Goal: Complete application form

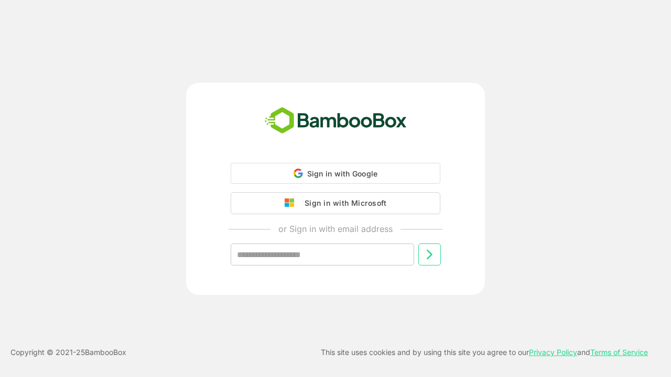
type input "**********"
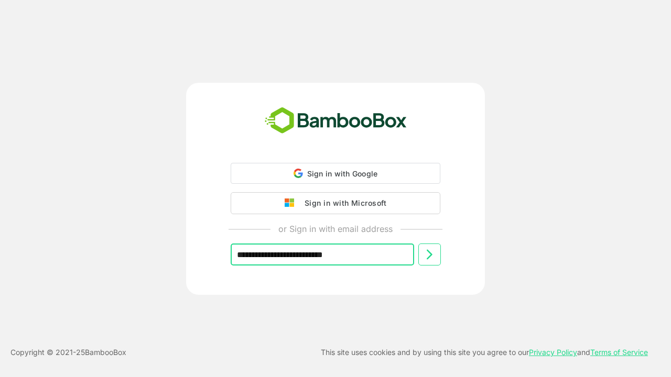
click at [429, 255] on icon at bounding box center [429, 254] width 13 height 13
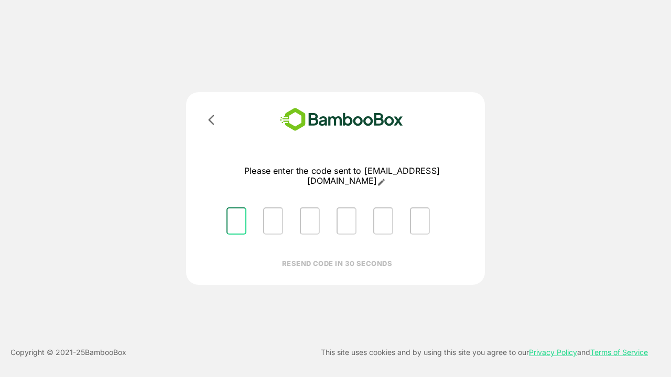
type input "*"
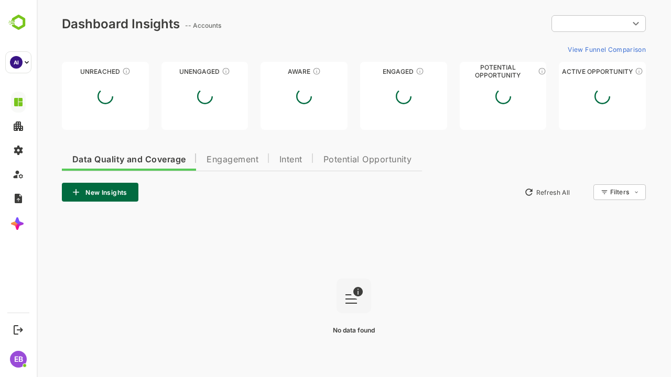
type input "**********"
